Goal: Information Seeking & Learning: Learn about a topic

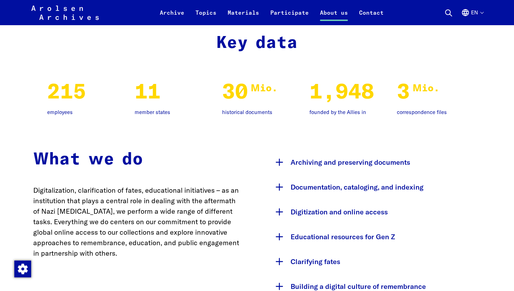
scroll to position [575, 0]
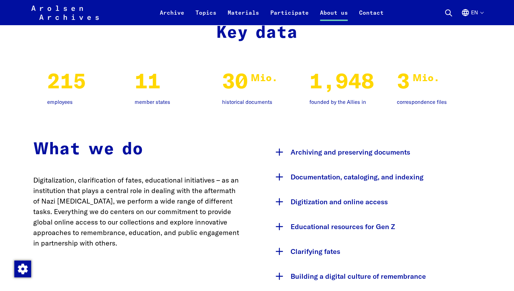
click at [333, 101] on p "founded by the Allies in" at bounding box center [345, 102] width 70 height 8
click at [330, 90] on aroa-count-up "1,948" at bounding box center [342, 82] width 65 height 21
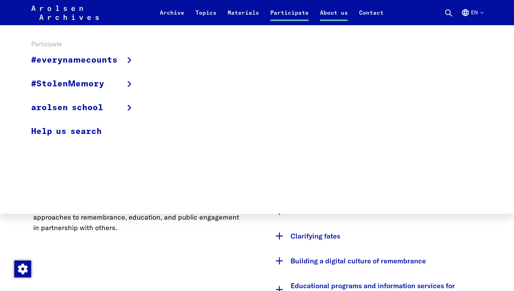
scroll to position [591, 0]
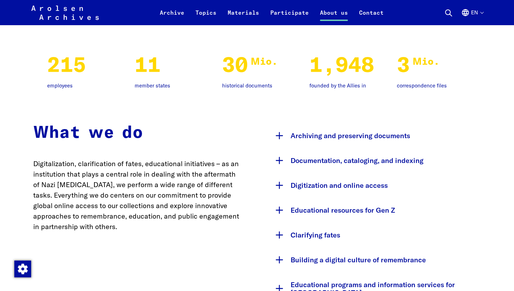
click at [212, 239] on div "What we do Digitalization, clarification of fates, educational initiatives – as…" at bounding box center [138, 214] width 210 height 182
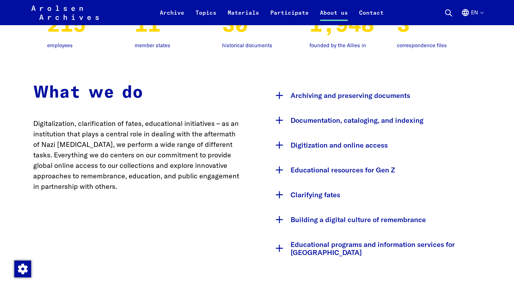
scroll to position [632, 0]
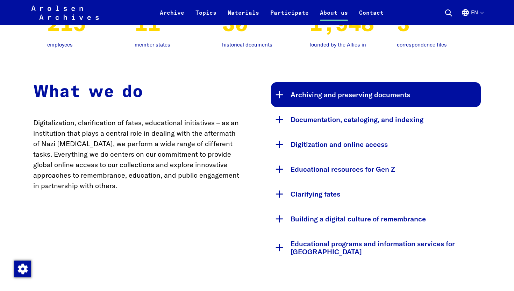
click at [285, 92] on button "Archiving and preserving documents" at bounding box center [376, 94] width 210 height 25
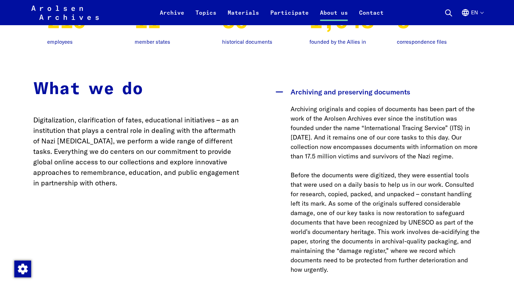
scroll to position [635, 0]
click at [251, 257] on div "What we do Digitalization, clarification of fates, educational initiatives – as…" at bounding box center [257, 262] width 448 height 366
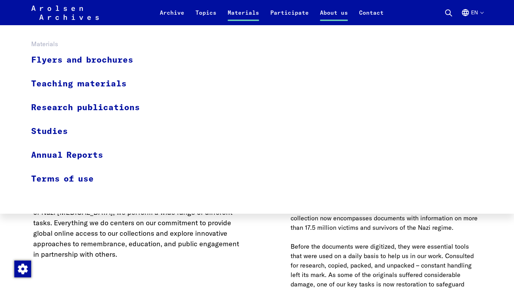
scroll to position [504, 0]
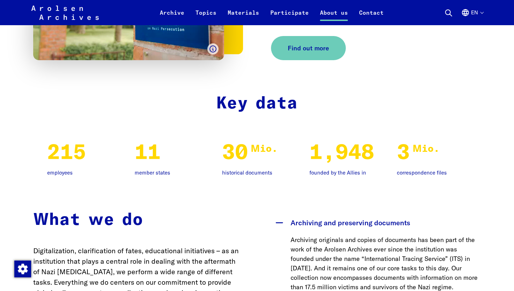
click at [192, 281] on p "Digitalization, clarification of fates, educational initiatives – as an institu…" at bounding box center [138, 282] width 210 height 73
click at [320, 158] on aroa-count-up "1,948" at bounding box center [342, 153] width 65 height 21
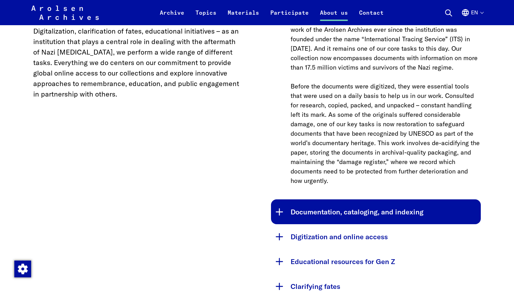
scroll to position [729, 0]
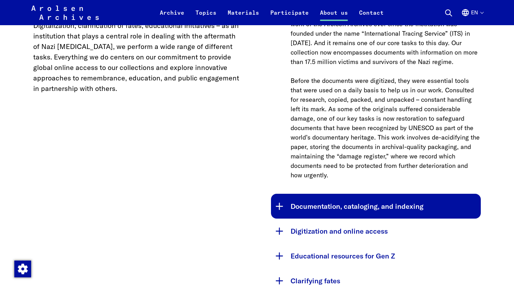
click at [281, 216] on button "Documentation, cataloging, and indexing" at bounding box center [376, 206] width 210 height 25
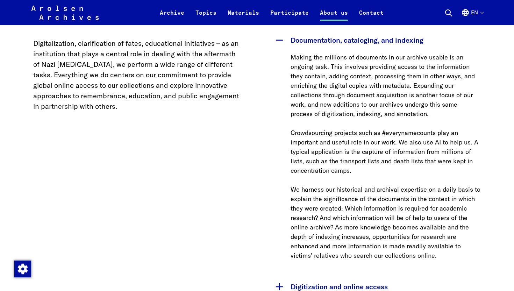
scroll to position [707, 0]
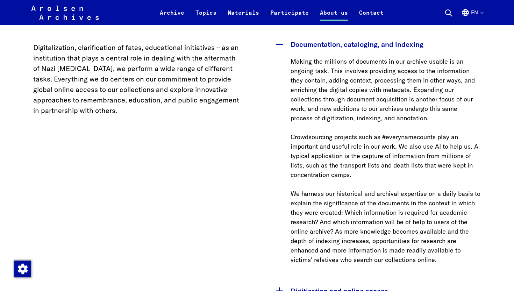
click at [285, 40] on button "Documentation, cataloging, and indexing" at bounding box center [376, 44] width 210 height 25
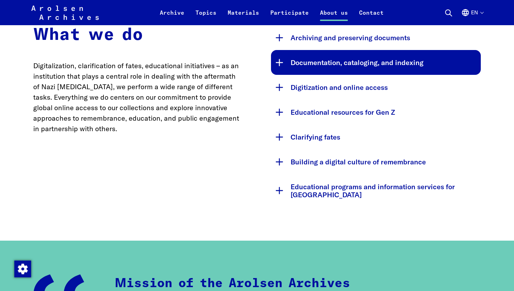
scroll to position [659, 0]
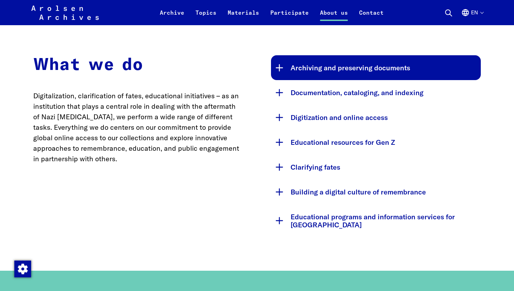
click at [282, 68] on button "Archiving and preserving documents" at bounding box center [376, 67] width 210 height 25
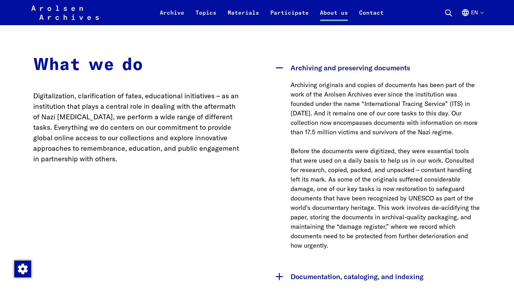
click at [282, 68] on button "Archiving and preserving documents" at bounding box center [376, 67] width 210 height 25
